Goal: Task Accomplishment & Management: Manage account settings

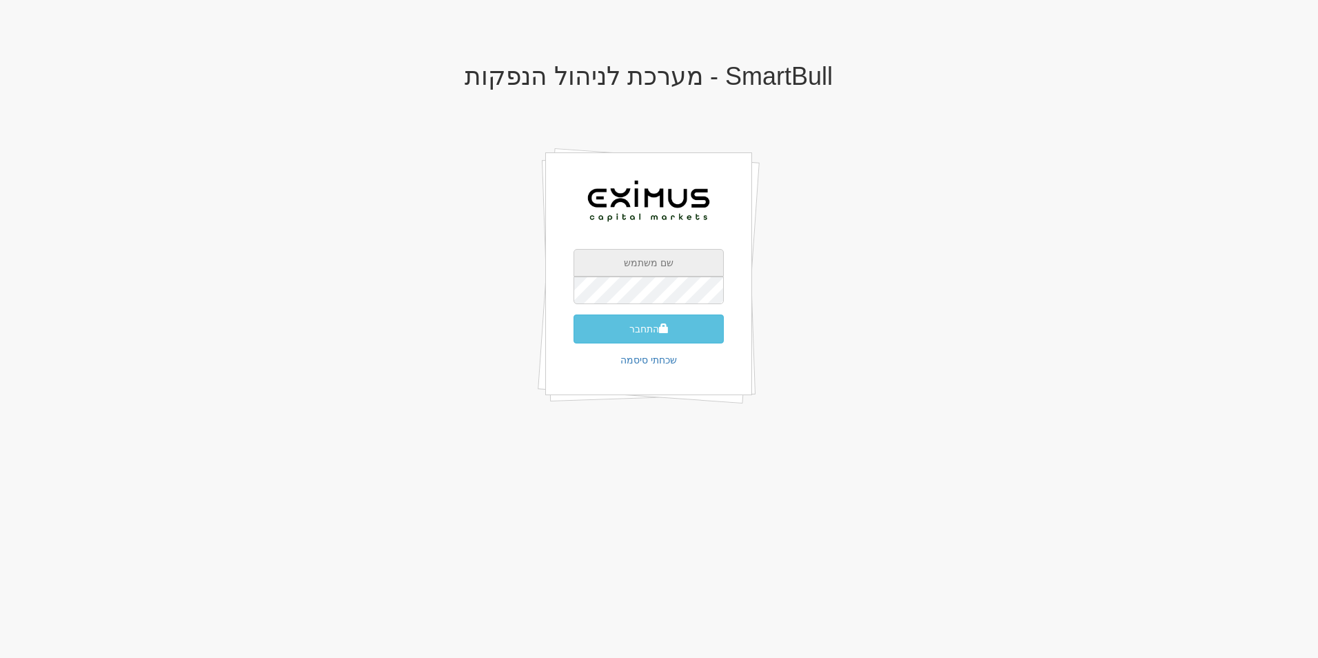
click at [660, 251] on input "text" at bounding box center [649, 263] width 150 height 28
paste input "Dimas@eximuscm.com"
type input "Dimas@eximuscm.com"
click at [664, 320] on button "התחבר" at bounding box center [649, 328] width 150 height 29
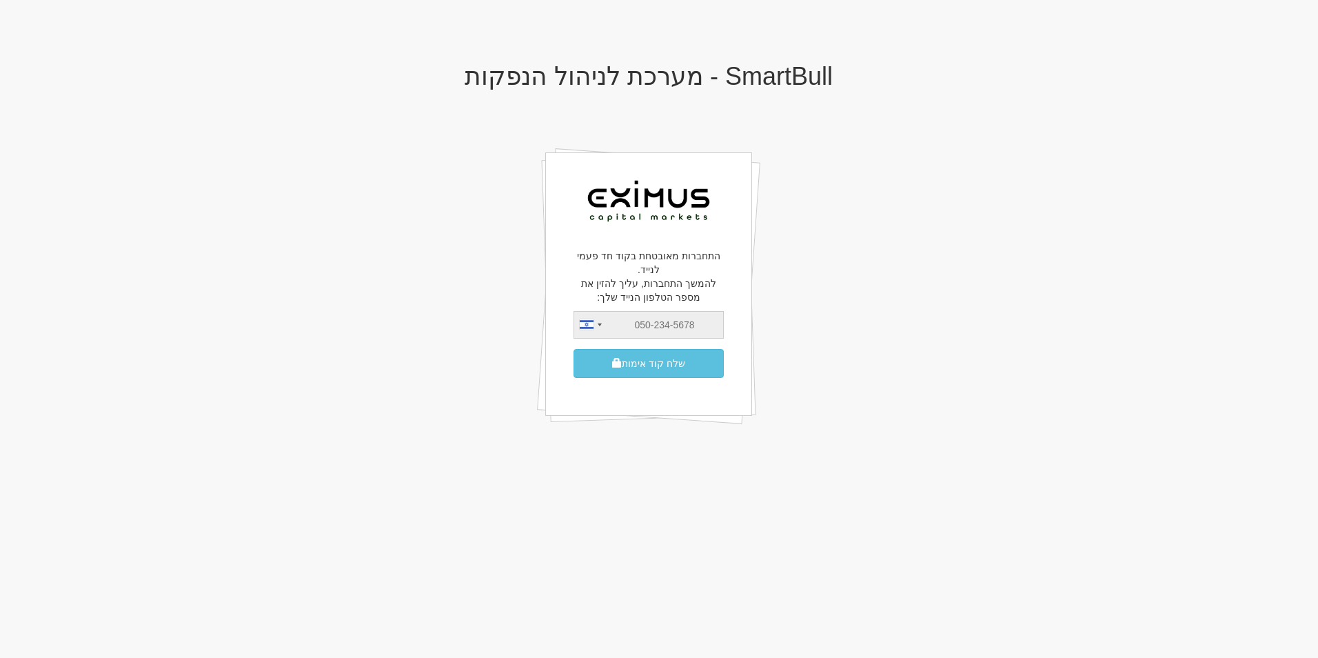
click at [667, 322] on input "tel" at bounding box center [649, 325] width 150 height 28
type input "0545428675"
click at [665, 363] on button "שלח קוד אימות" at bounding box center [649, 363] width 150 height 29
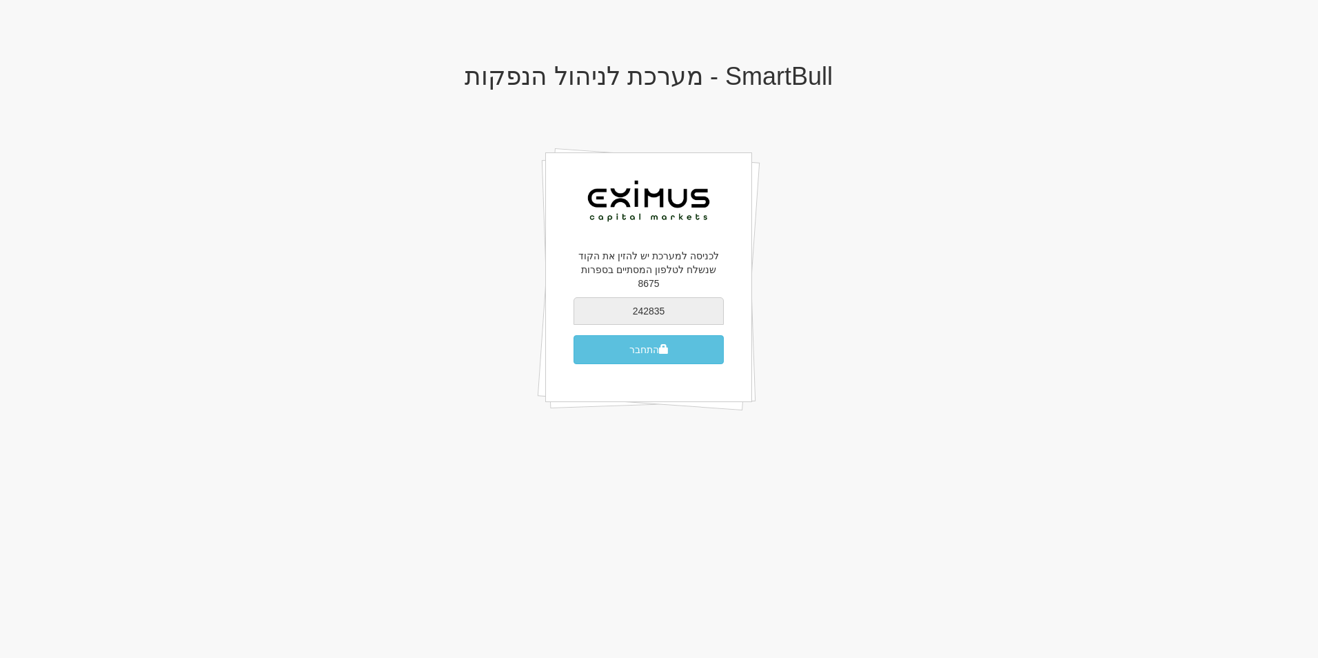
type input "242835"
click at [574, 335] on button "התחבר" at bounding box center [649, 349] width 150 height 29
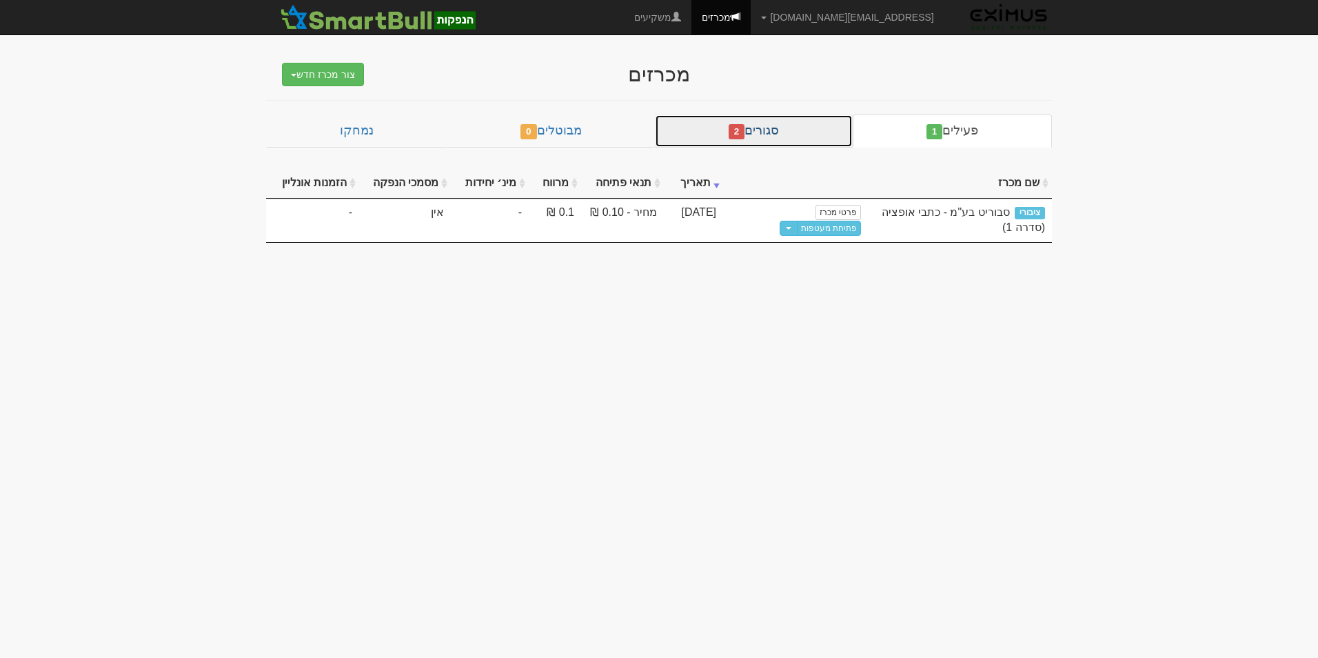
click at [758, 126] on link "סגורים 2" at bounding box center [754, 130] width 198 height 33
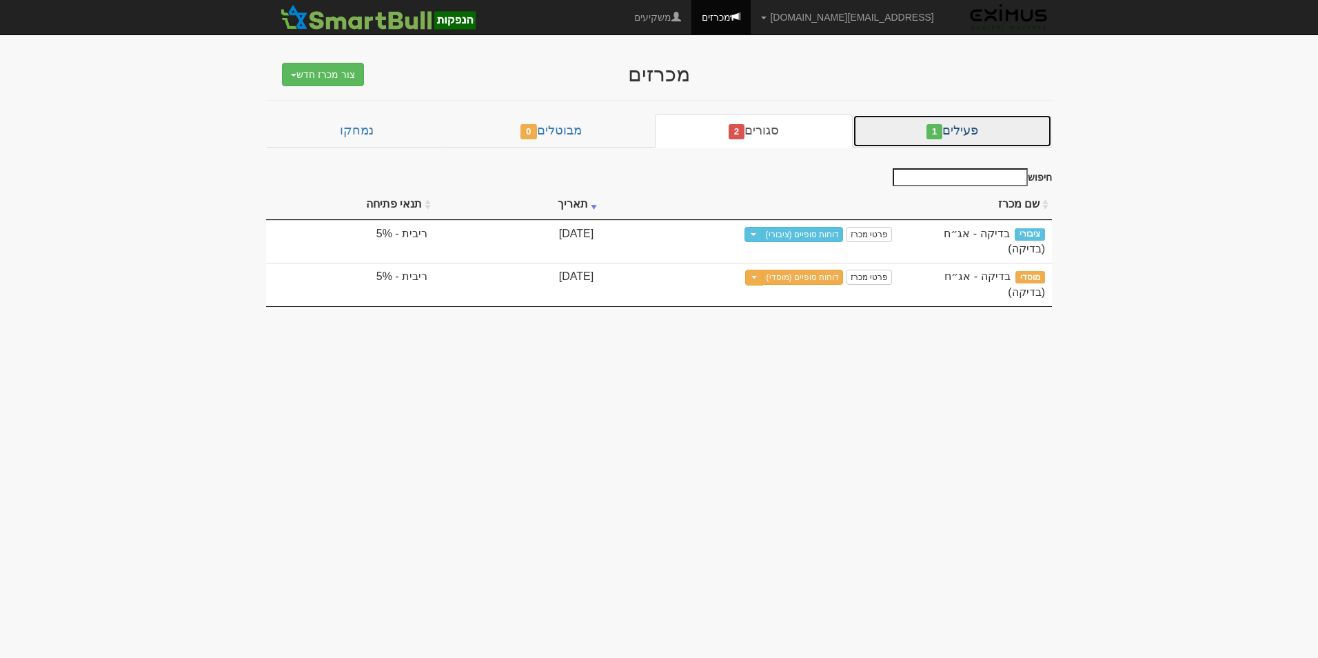
click at [960, 136] on link "פעילים 1" at bounding box center [952, 130] width 199 height 33
